Goal: Information Seeking & Learning: Understand process/instructions

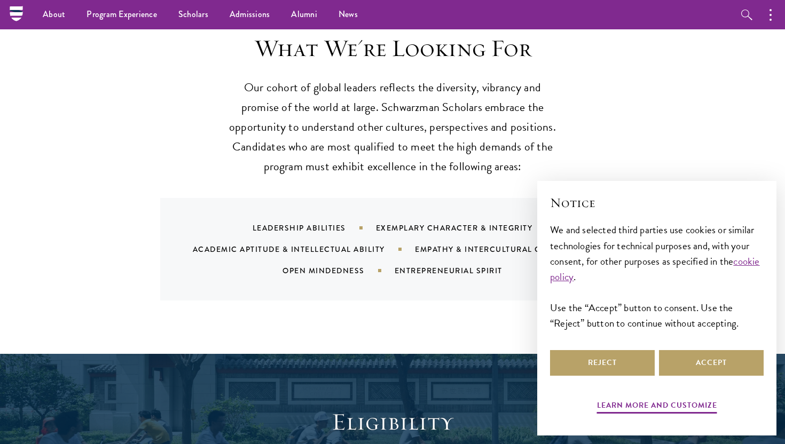
scroll to position [1016, 0]
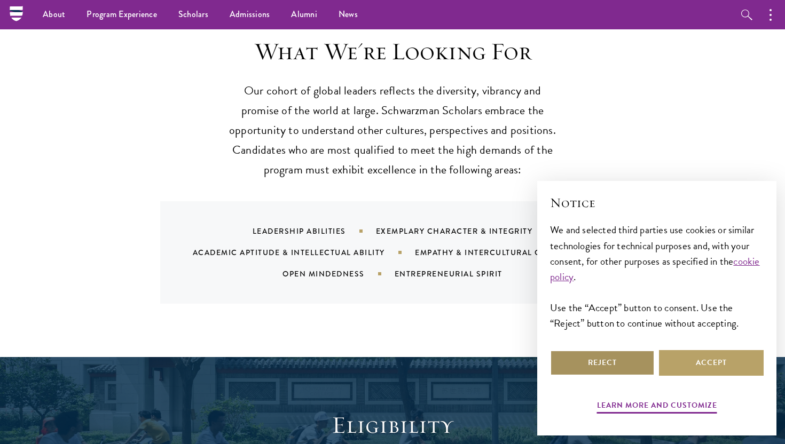
click at [635, 369] on button "Reject" at bounding box center [602, 363] width 105 height 26
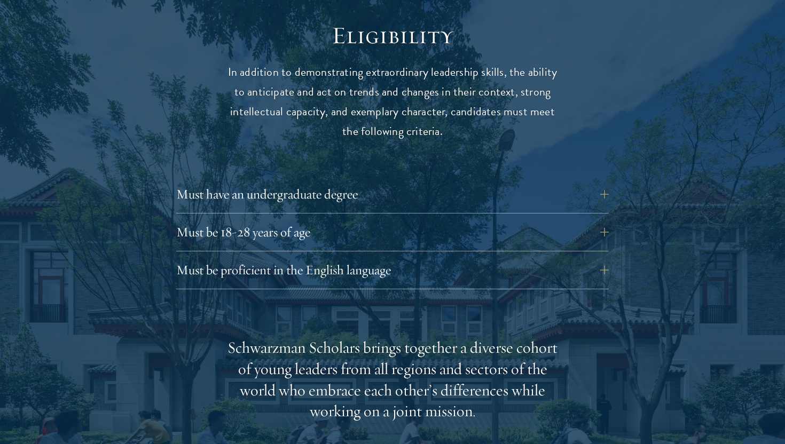
scroll to position [1407, 0]
click at [600, 181] on button "Must have an undergraduate degree" at bounding box center [400, 194] width 433 height 26
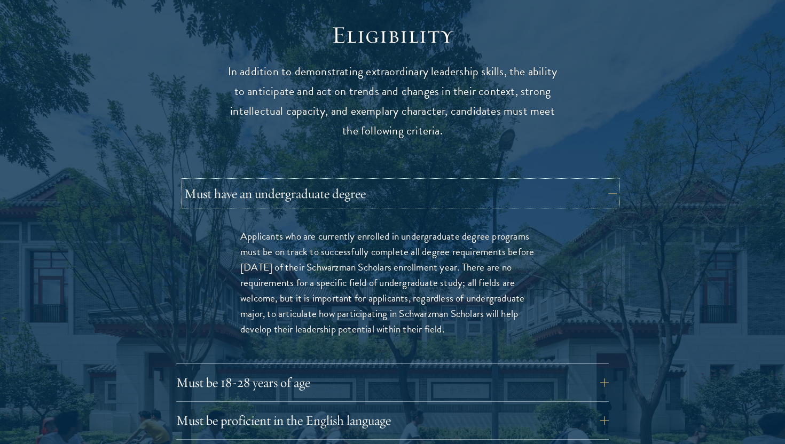
click at [600, 181] on button "Must have an undergraduate degree" at bounding box center [400, 194] width 433 height 26
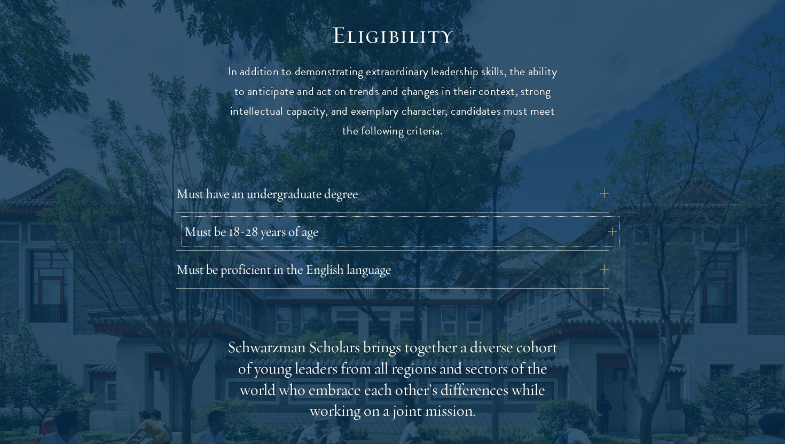
click at [603, 219] on button "Must be 18-28 years of age" at bounding box center [400, 232] width 433 height 26
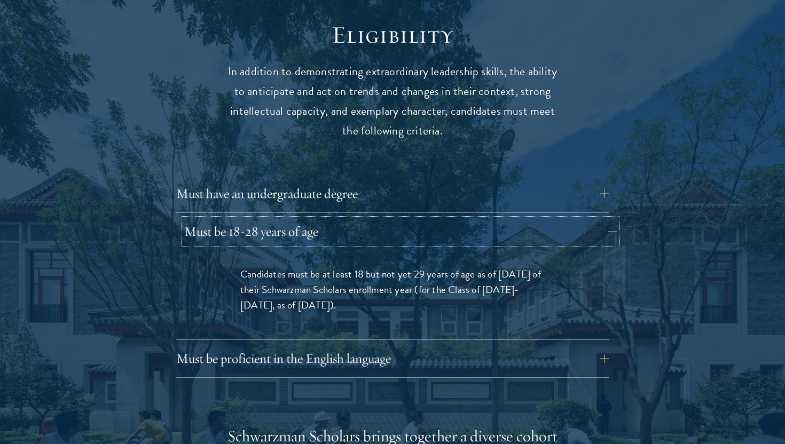
click at [603, 219] on button "Must be 18-28 years of age" at bounding box center [400, 232] width 433 height 26
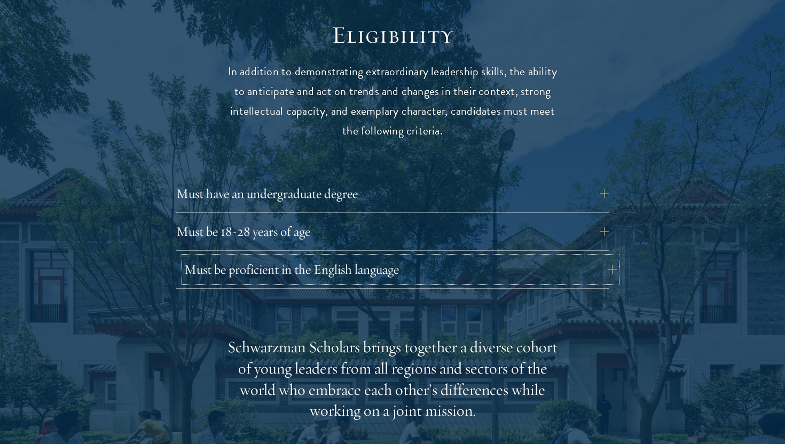
click at [600, 257] on button "Must be proficient in the English language" at bounding box center [400, 270] width 433 height 26
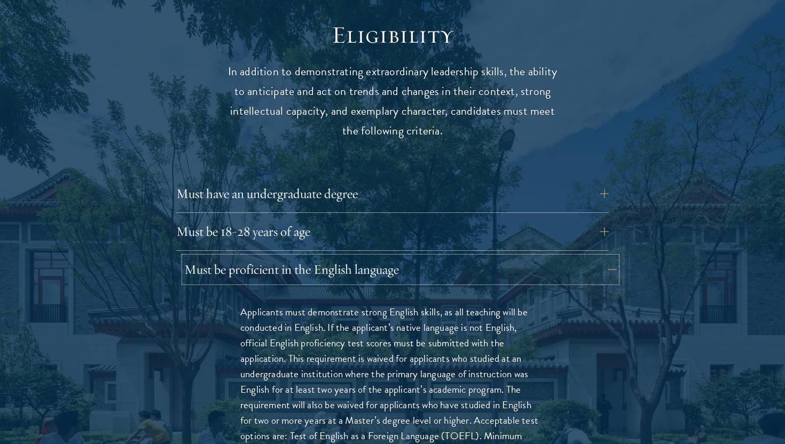
click at [600, 257] on button "Must be proficient in the English language" at bounding box center [400, 270] width 433 height 26
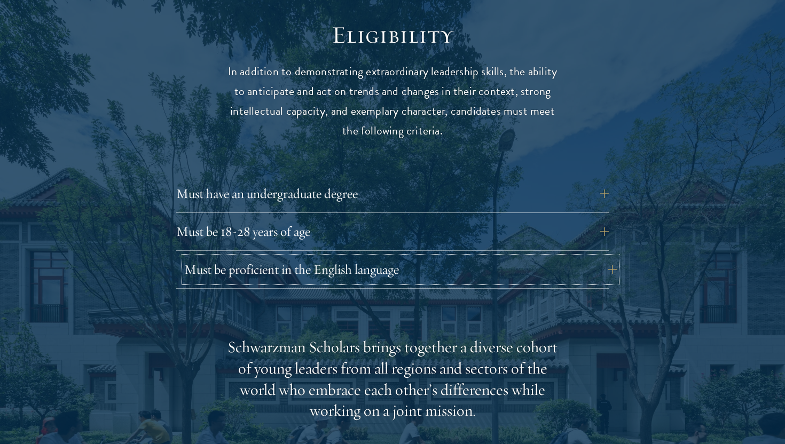
click at [600, 257] on button "Must be proficient in the English language" at bounding box center [400, 270] width 433 height 26
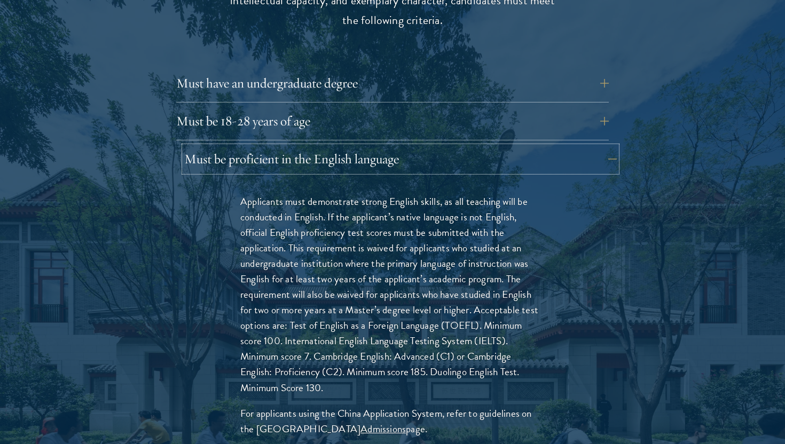
scroll to position [1520, 0]
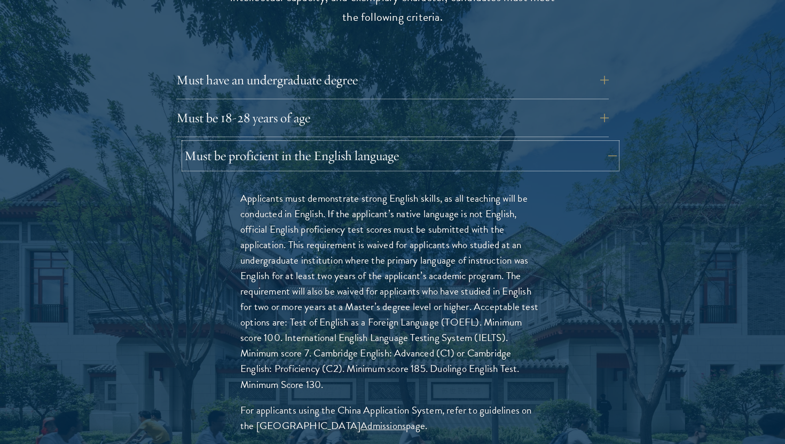
click at [605, 143] on button "Must be proficient in the English language" at bounding box center [400, 156] width 433 height 26
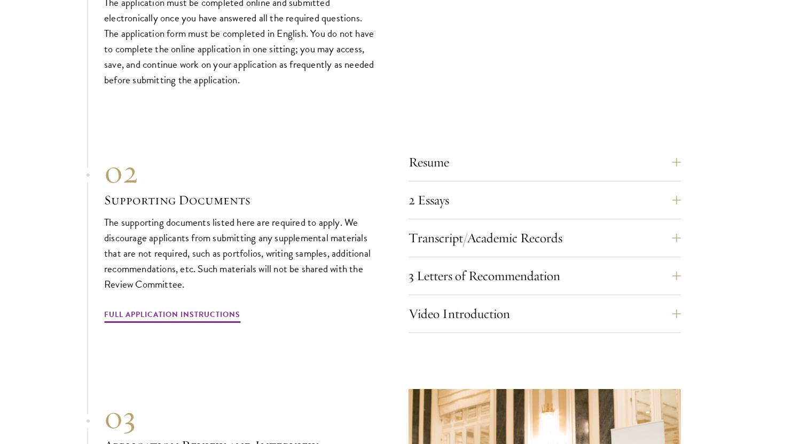
scroll to position [3287, 0]
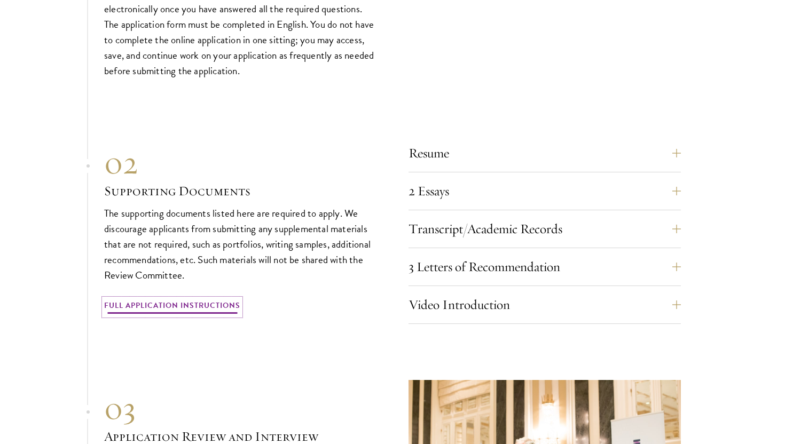
click at [232, 299] on link "Full Application Instructions" at bounding box center [172, 307] width 136 height 17
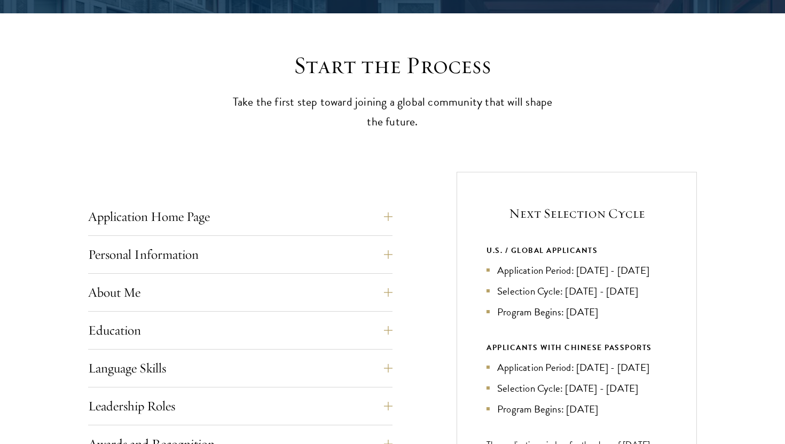
scroll to position [349, 0]
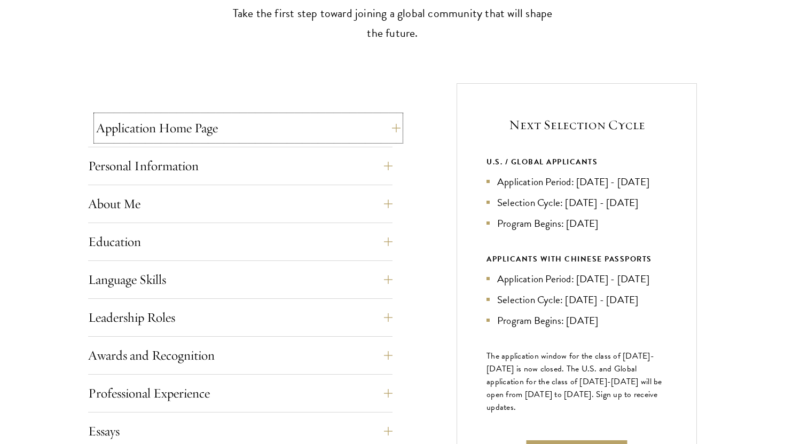
click at [380, 127] on button "Application Home Page" at bounding box center [248, 128] width 305 height 26
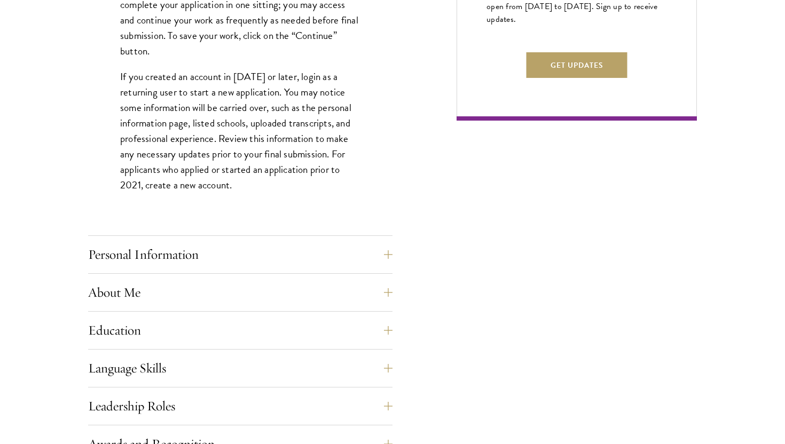
scroll to position [738, 0]
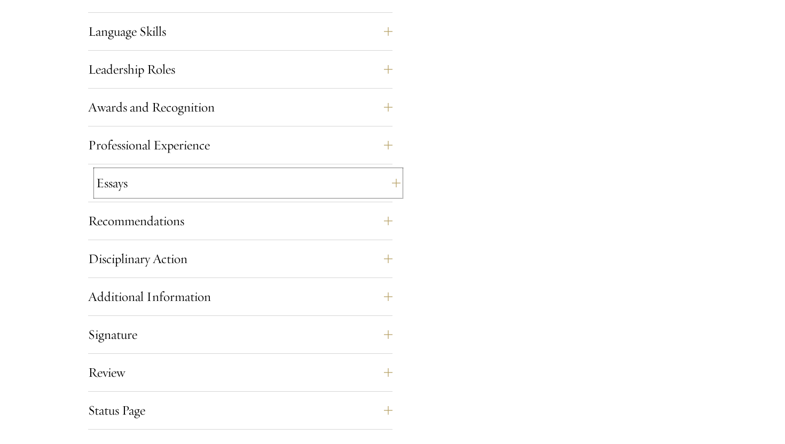
click at [391, 181] on button "Essays" at bounding box center [248, 183] width 305 height 26
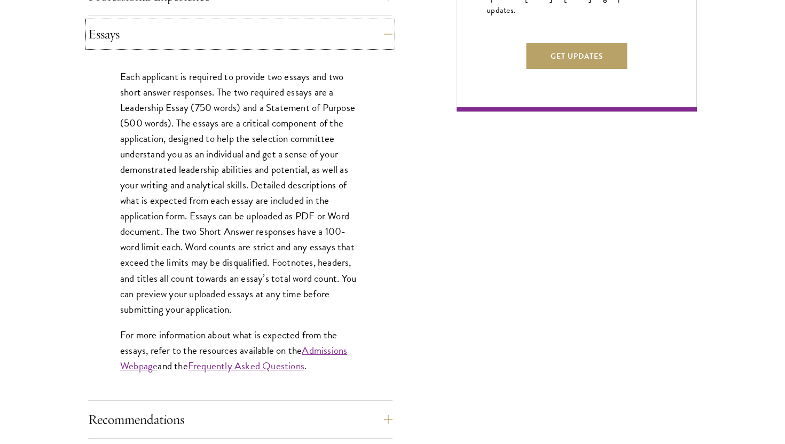
scroll to position [750, 0]
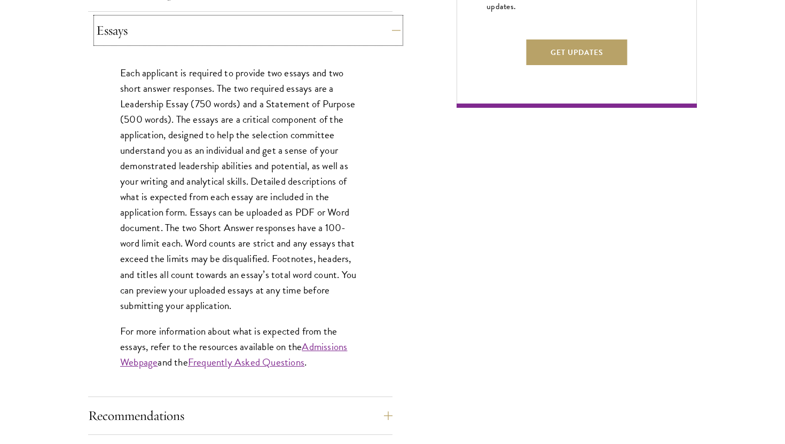
click at [388, 30] on button "Essays" at bounding box center [248, 31] width 305 height 26
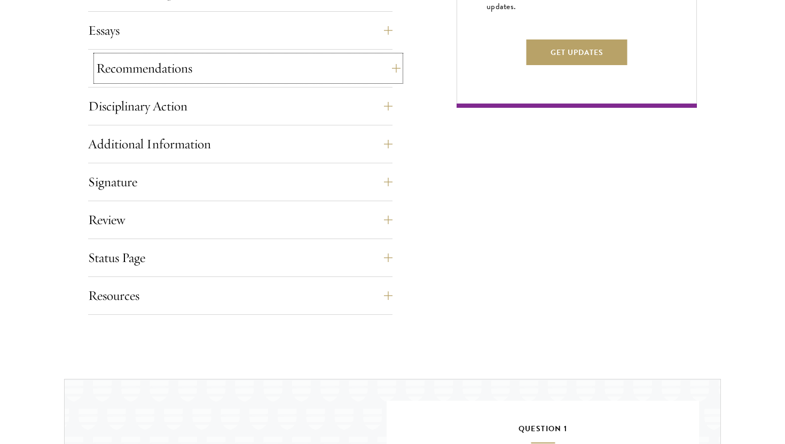
click at [384, 68] on button "Recommendations" at bounding box center [248, 69] width 305 height 26
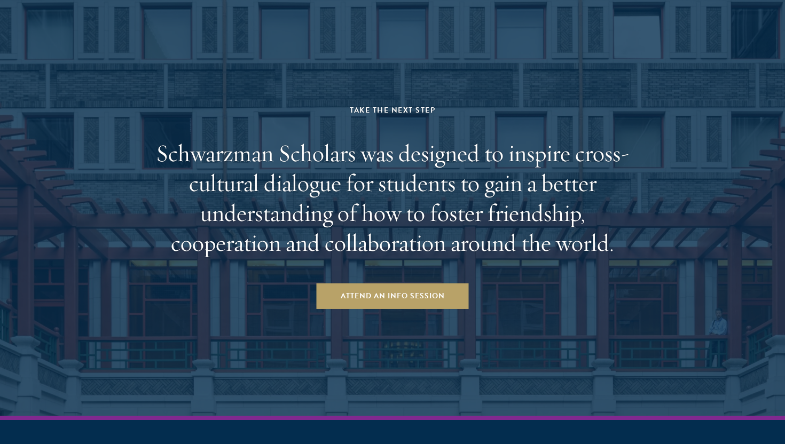
scroll to position [1599, 0]
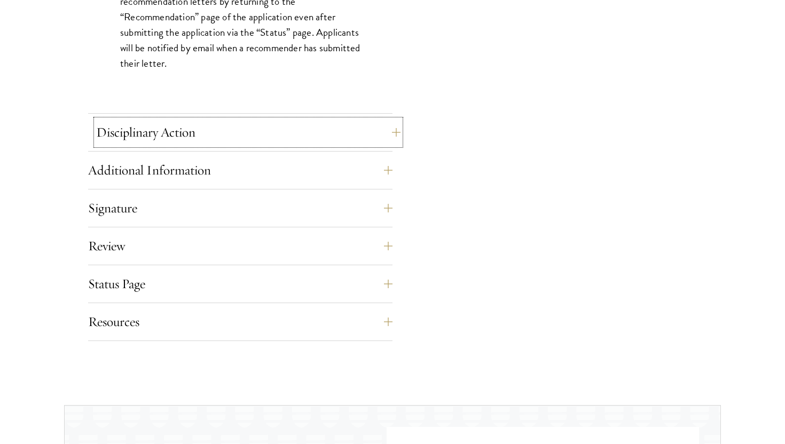
click at [392, 135] on button "Disciplinary Action" at bounding box center [248, 133] width 305 height 26
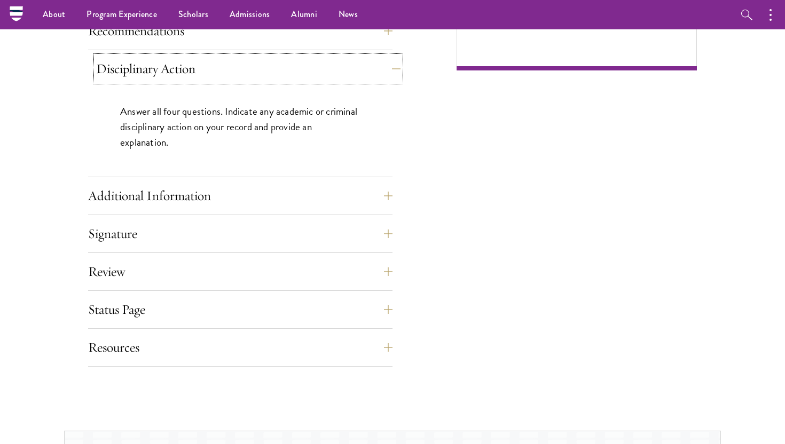
scroll to position [786, 0]
click at [386, 68] on button "Disciplinary Action" at bounding box center [248, 70] width 305 height 26
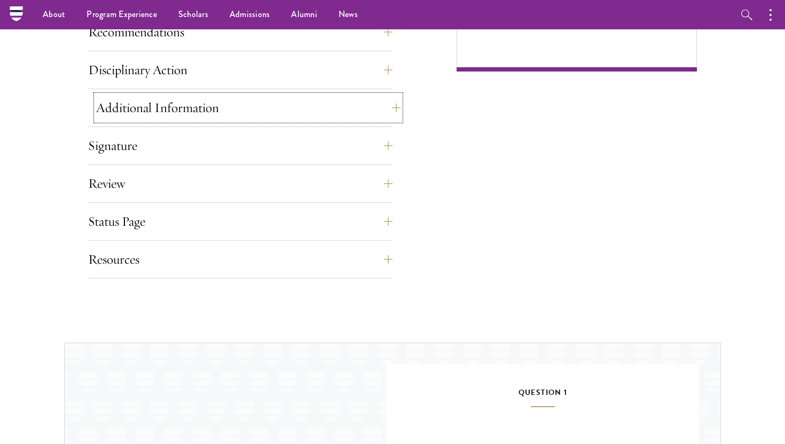
click at [385, 104] on button "Additional Information" at bounding box center [248, 108] width 305 height 26
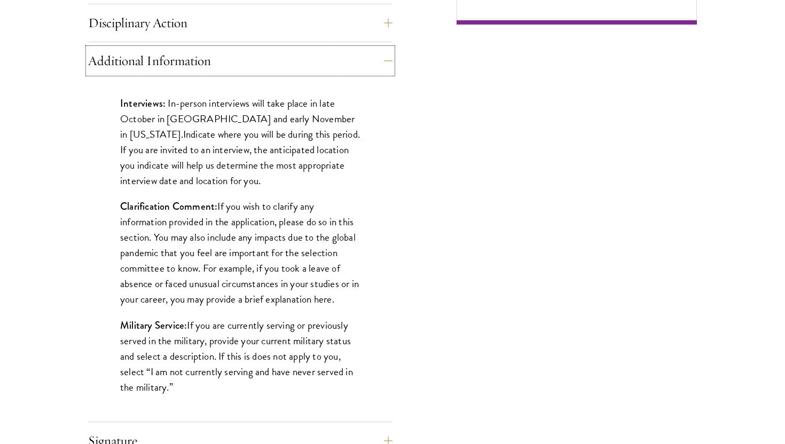
scroll to position [858, 0]
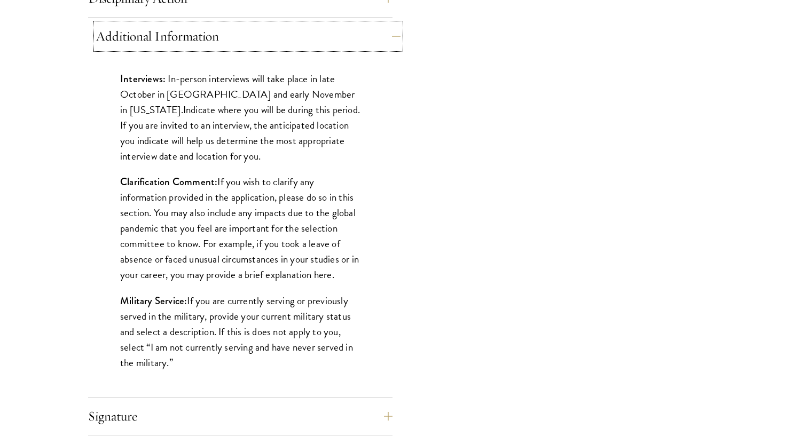
click at [384, 39] on button "Additional Information" at bounding box center [248, 37] width 305 height 26
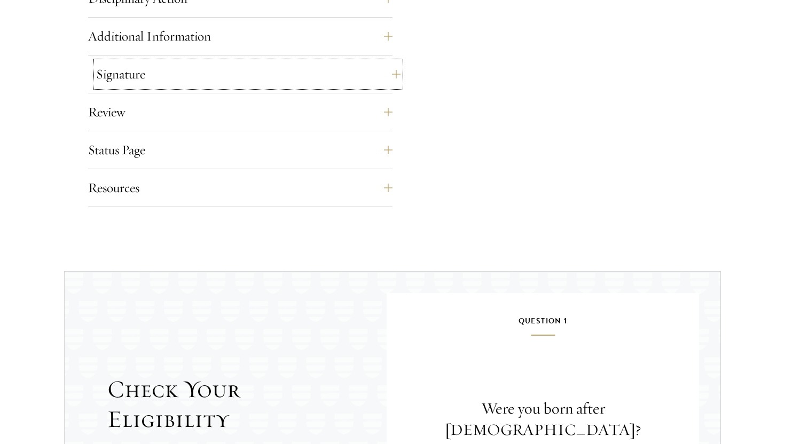
click at [384, 72] on button "Signature" at bounding box center [248, 74] width 305 height 26
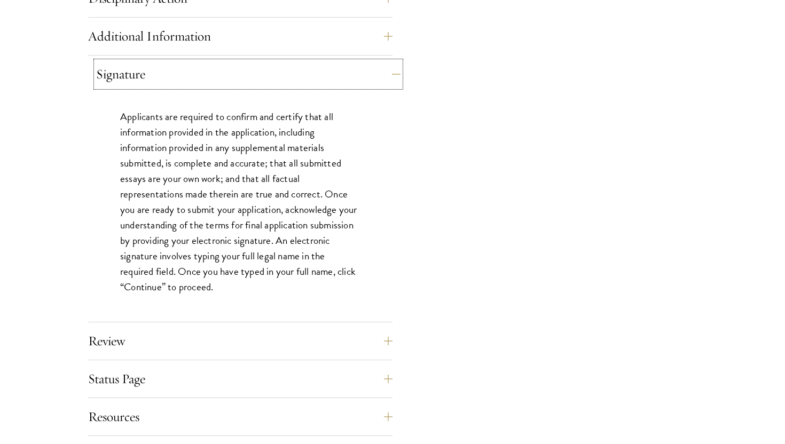
click at [384, 72] on button "Signature" at bounding box center [248, 74] width 305 height 26
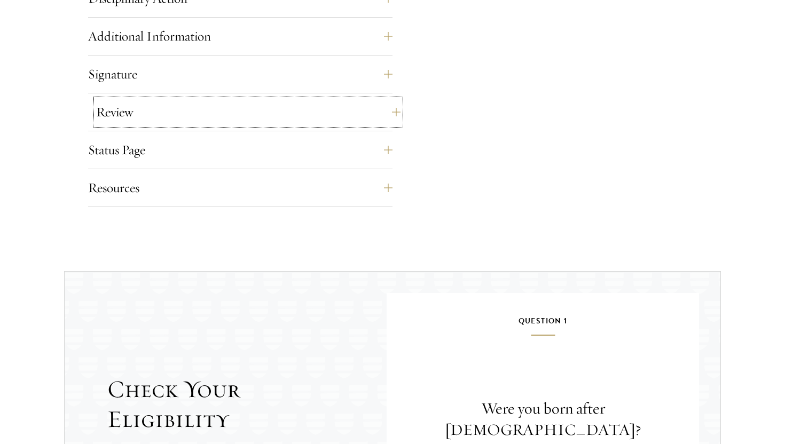
click at [388, 115] on button "Review" at bounding box center [248, 112] width 305 height 26
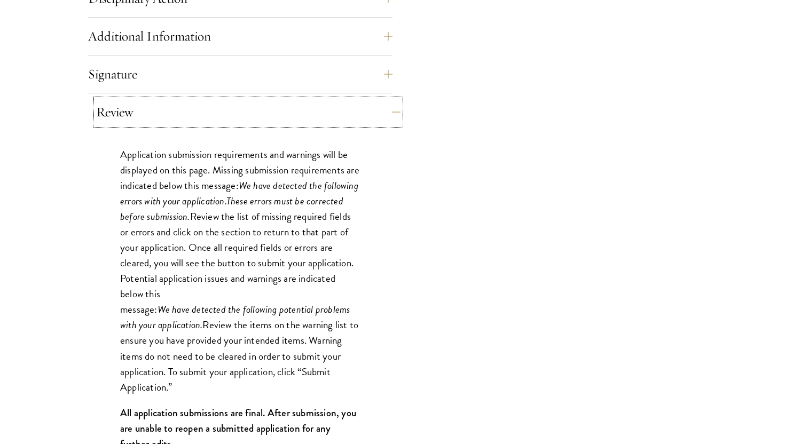
click at [388, 115] on button "Review" at bounding box center [248, 112] width 305 height 26
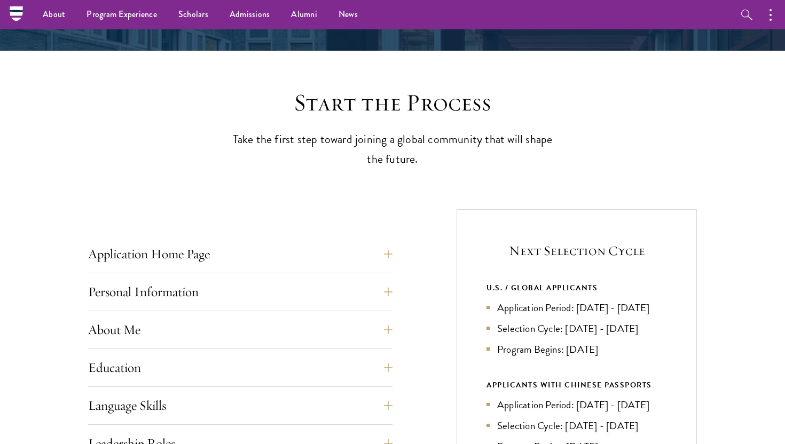
scroll to position [0, 0]
